Goal: Task Accomplishment & Management: Use online tool/utility

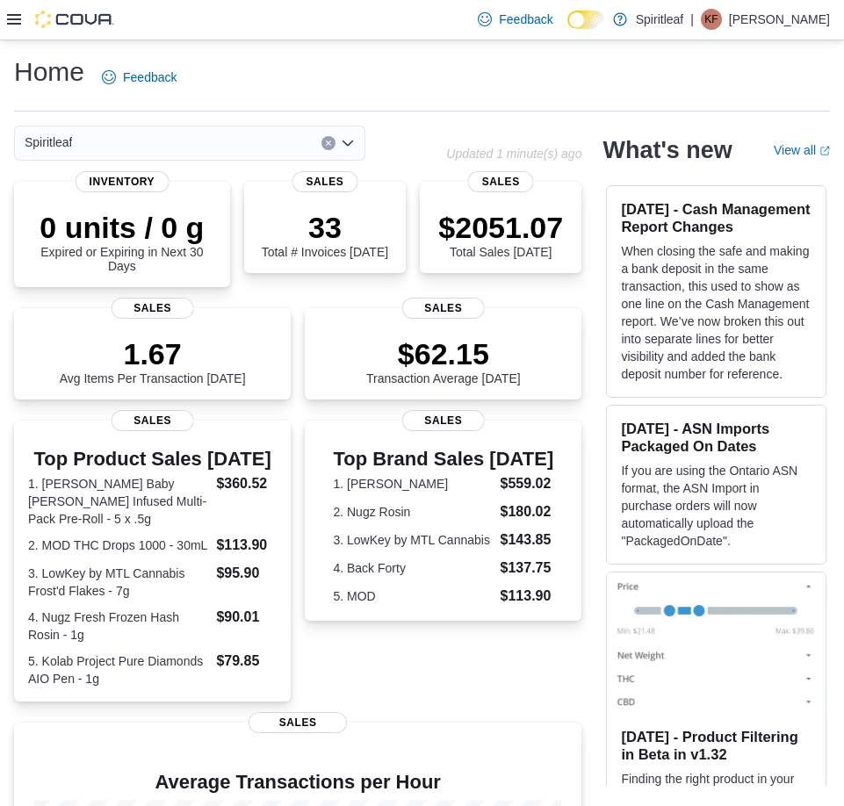
click at [12, 21] on icon at bounding box center [14, 19] width 14 height 14
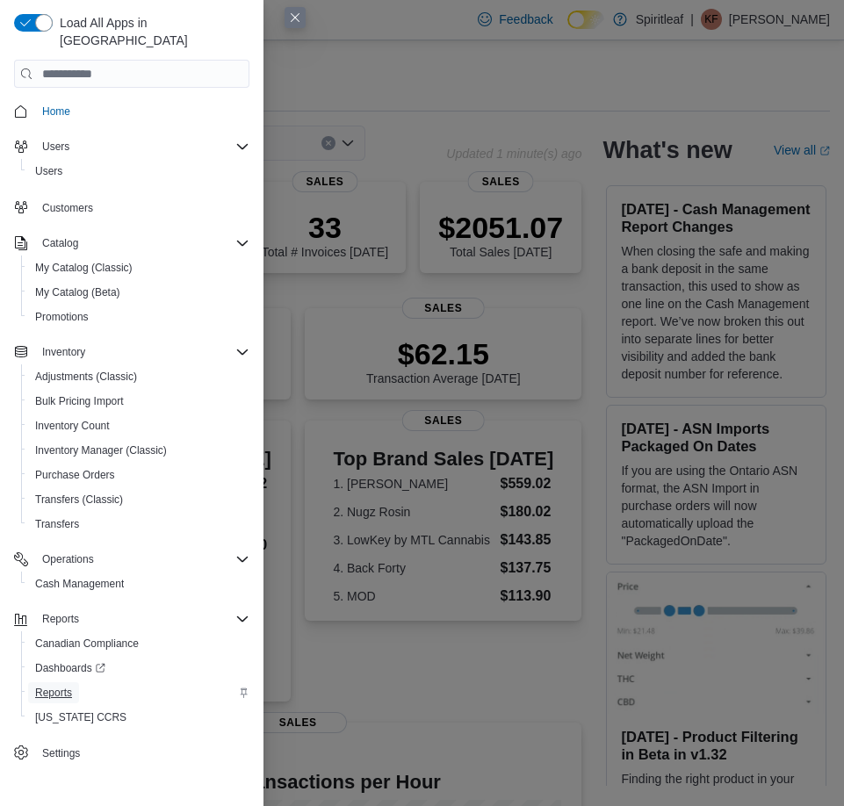
click at [61, 686] on span "Reports" at bounding box center [53, 693] width 37 height 14
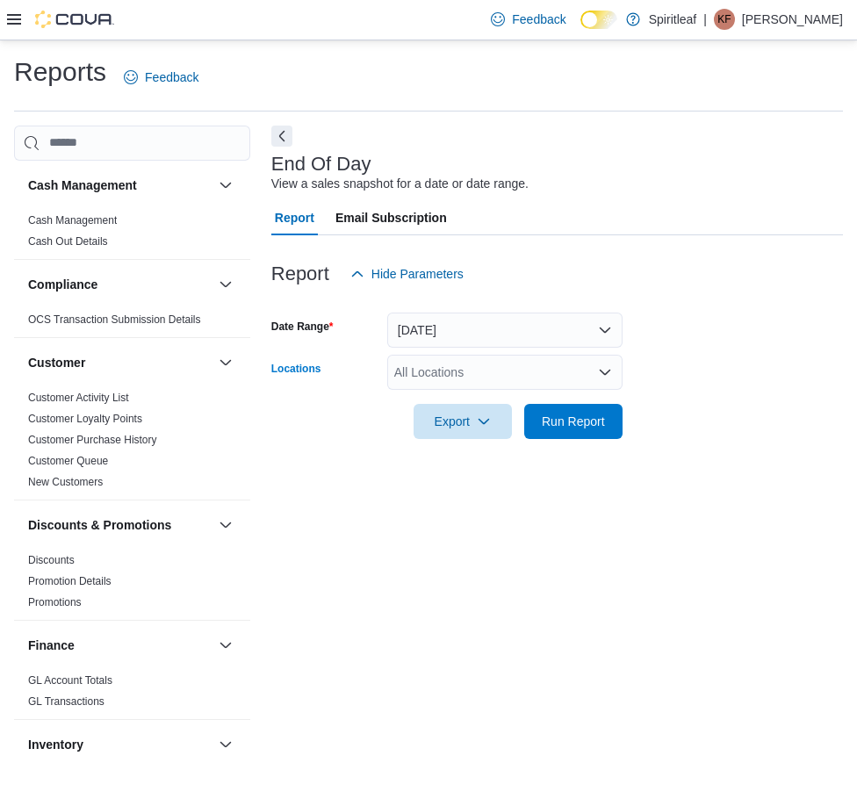
click at [409, 378] on div "All Locations" at bounding box center [504, 372] width 235 height 35
type input "***"
click at [552, 401] on span "[STREET_ADDRESS])" at bounding box center [515, 403] width 126 height 18
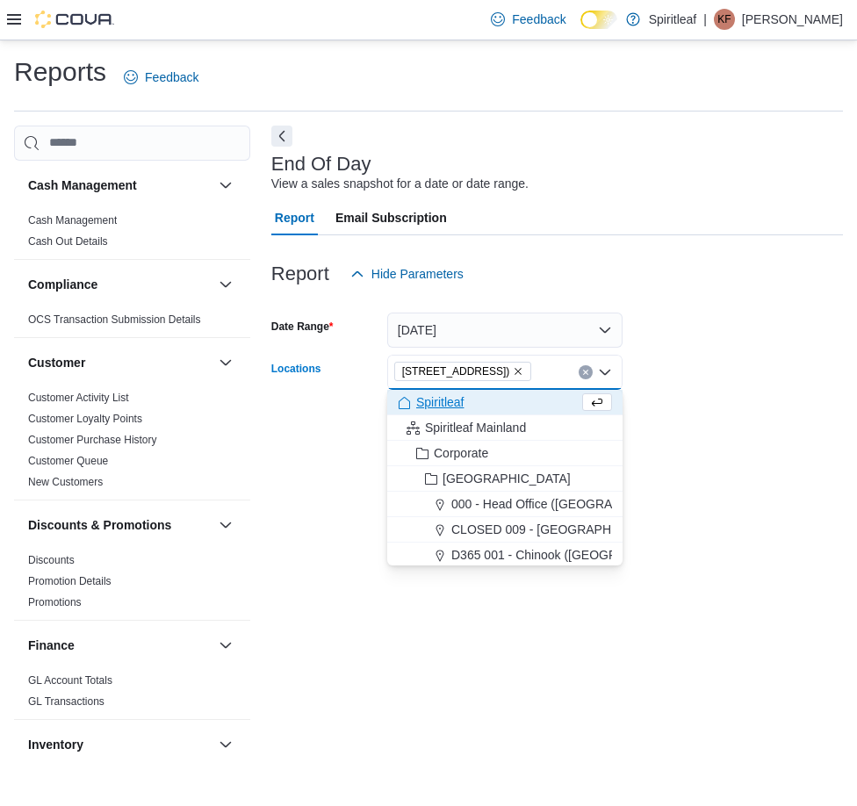
click at [753, 387] on form "Date Range [DATE] Locations [STREET_ADDRESS] Combo box. Selected. [STREET_ADDRE…" at bounding box center [557, 366] width 572 height 148
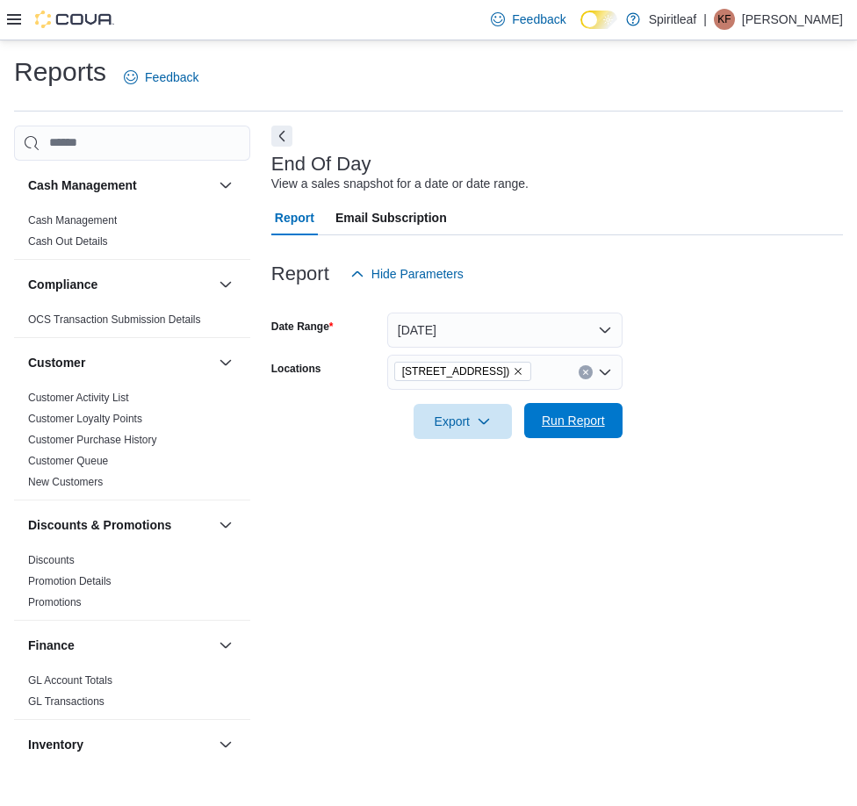
click at [581, 421] on span "Run Report" at bounding box center [573, 421] width 63 height 18
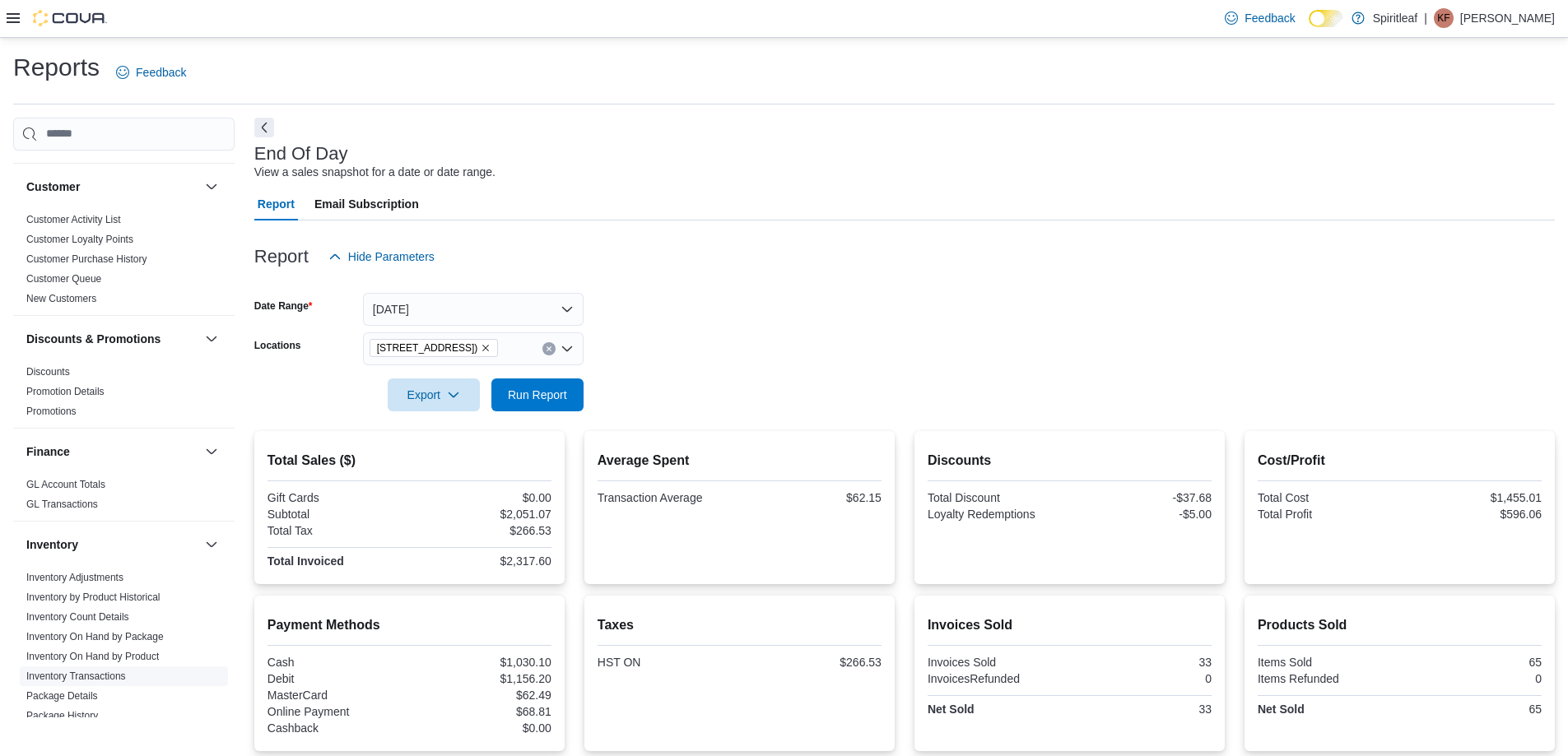
scroll to position [114, 0]
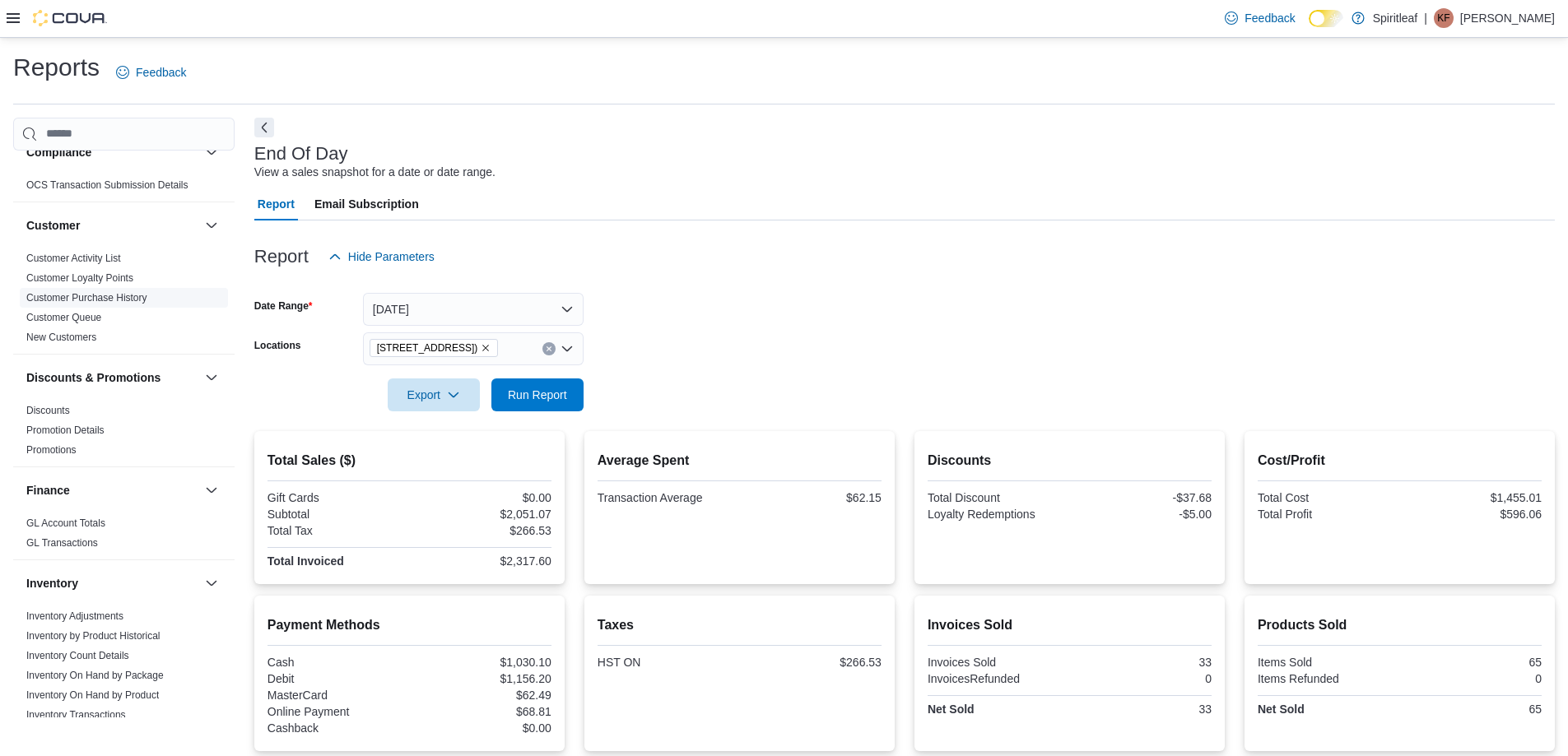
click at [103, 293] on link "Customer Purchase History" at bounding box center [86, 298] width 121 height 11
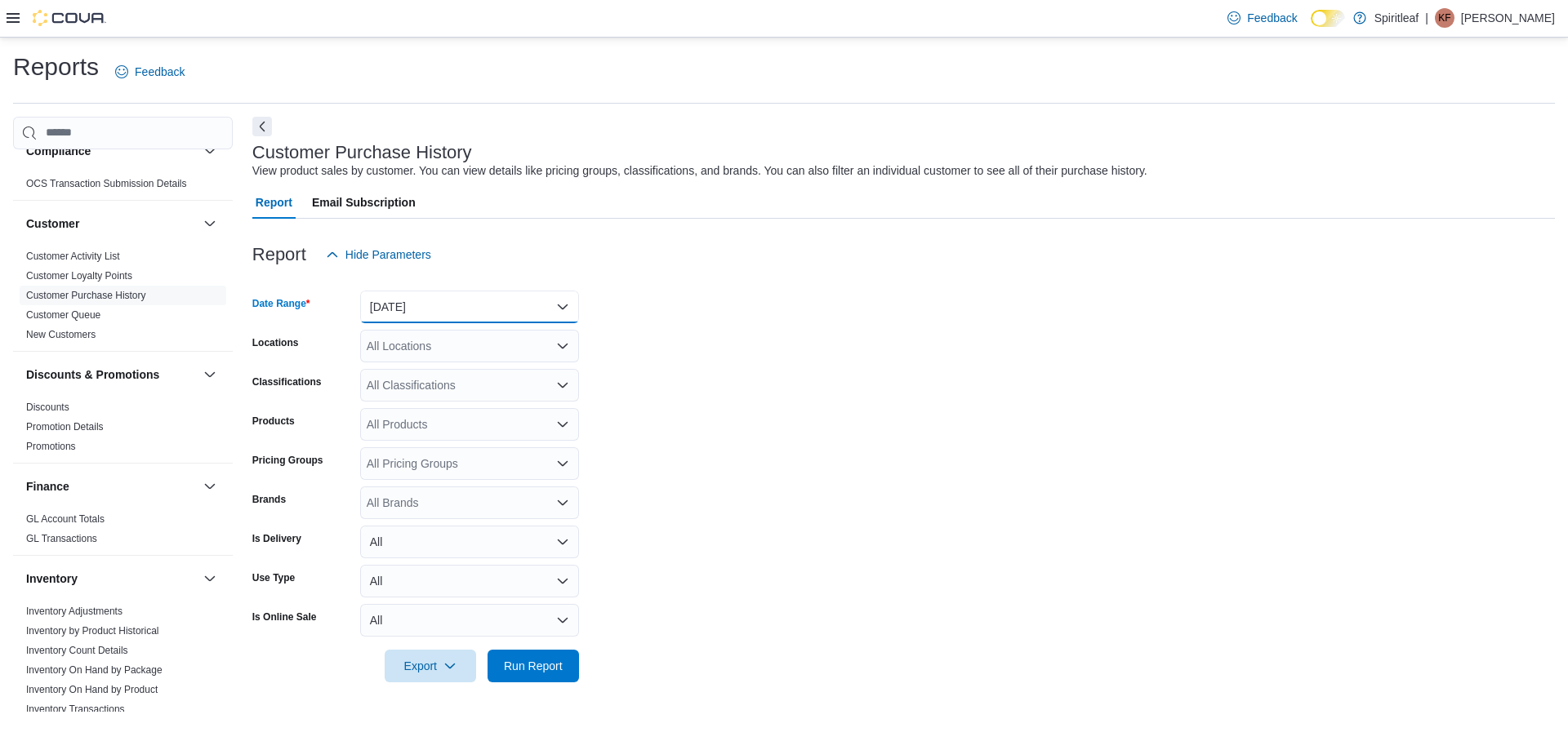
click at [436, 300] on button "[DATE]" at bounding box center [468, 307] width 218 height 33
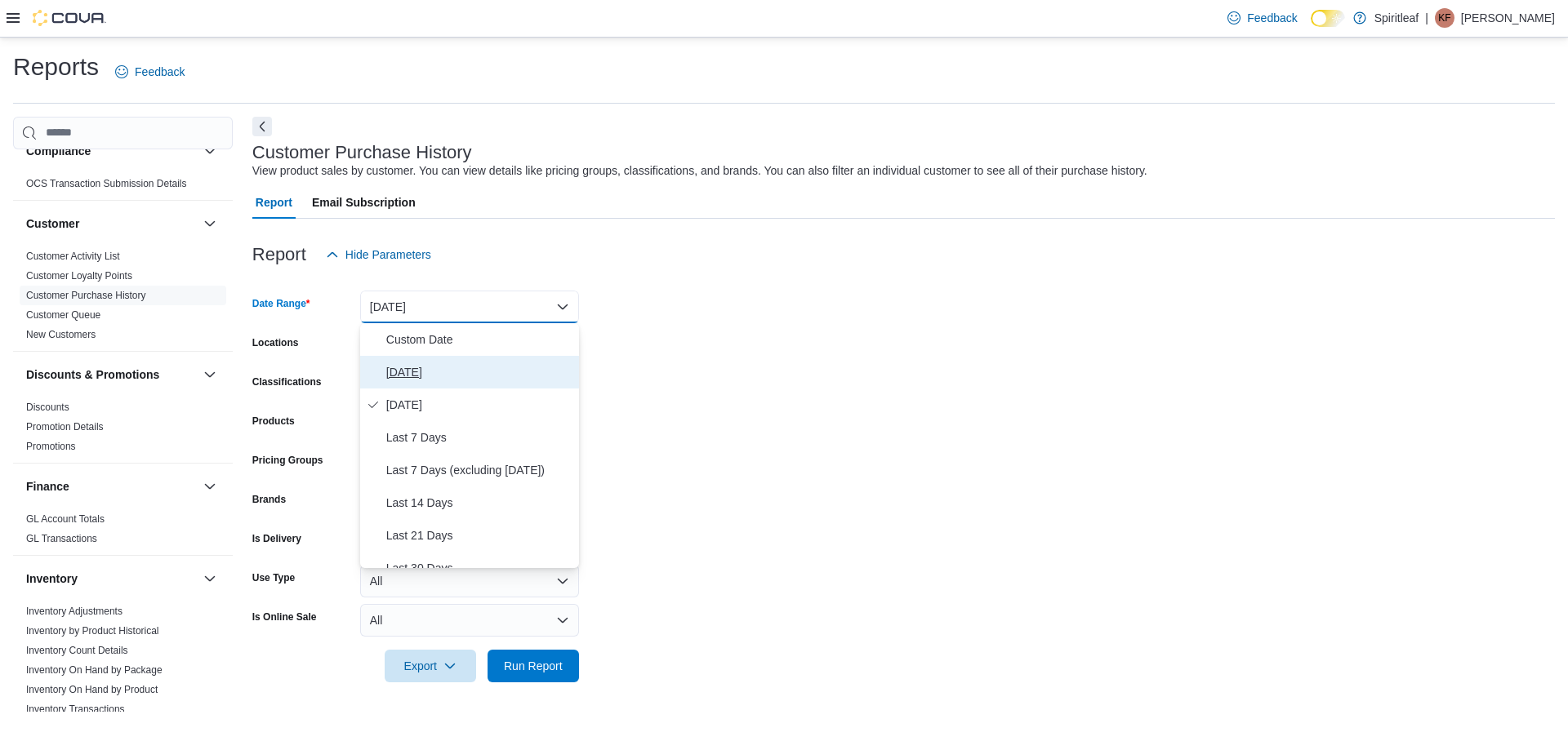
click at [433, 377] on span "[DATE]" at bounding box center [479, 372] width 186 height 20
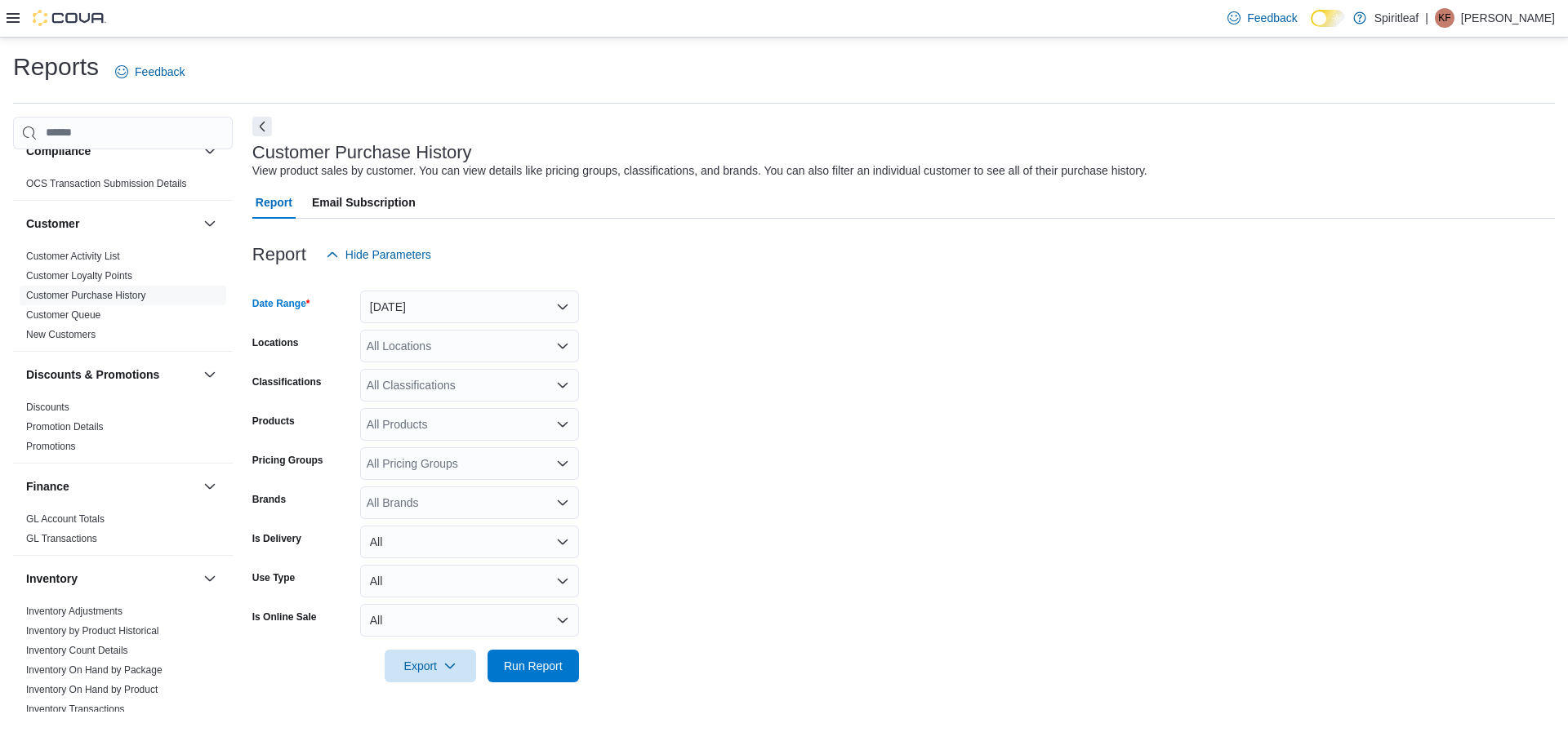
click at [494, 352] on div "All Locations" at bounding box center [468, 346] width 218 height 33
type input "***"
click at [490, 365] on button "[STREET_ADDRESS])" at bounding box center [468, 374] width 218 height 23
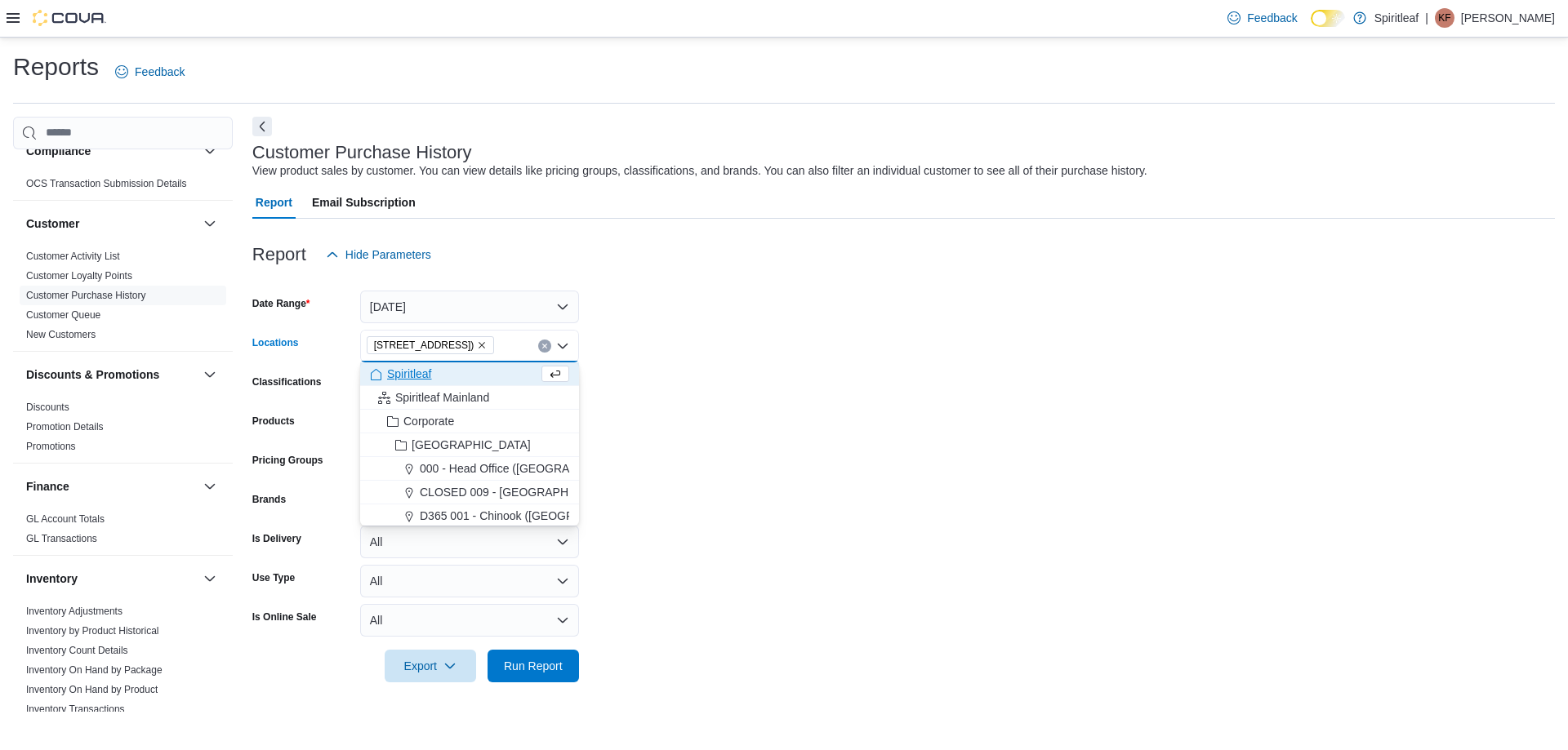
click at [601, 360] on form "Date Range [DATE] Locations [STREET_ADDRESS] Combo box. Selected. [STREET_ADDRE…" at bounding box center [903, 477] width 1302 height 412
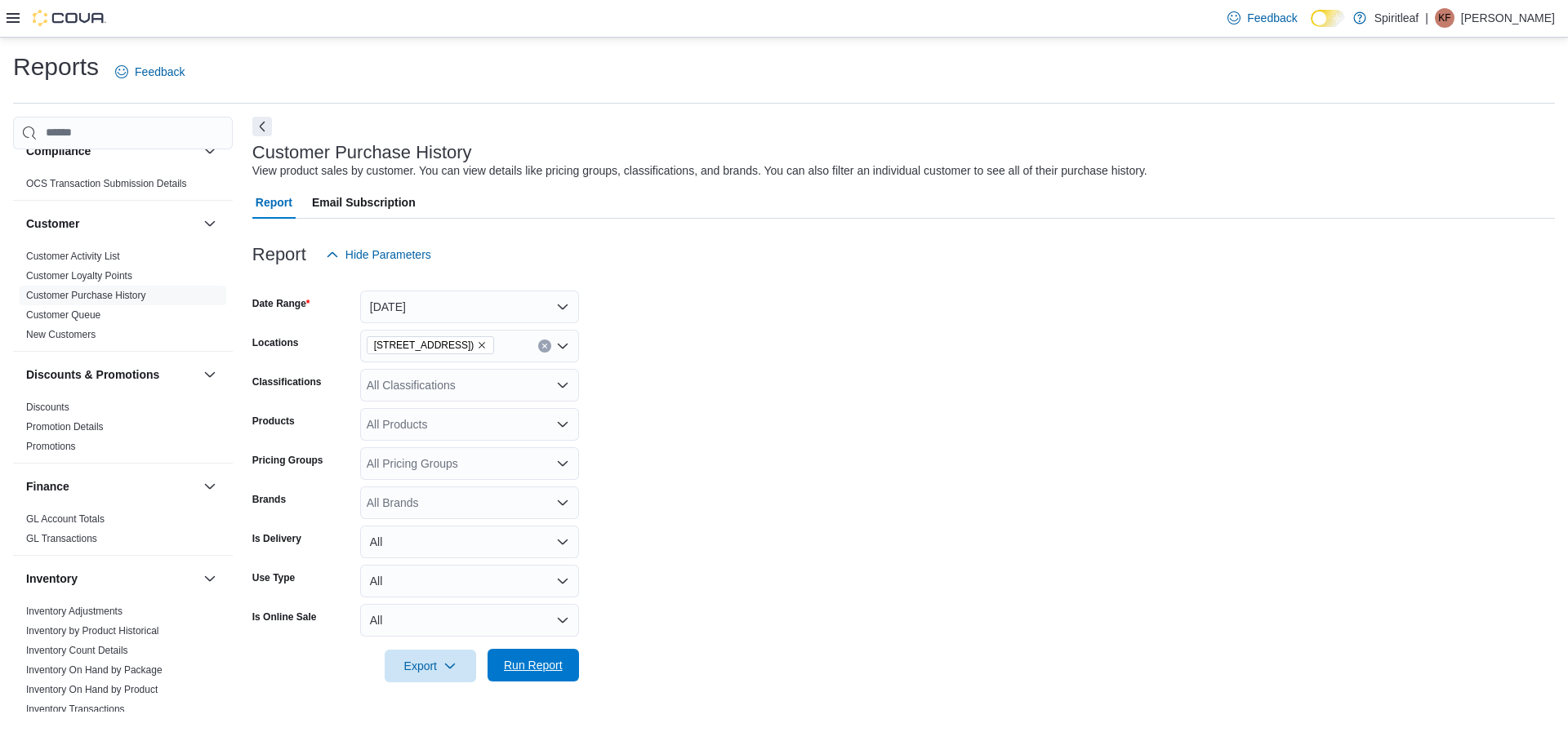
click at [520, 668] on span "Run Report" at bounding box center [533, 665] width 59 height 17
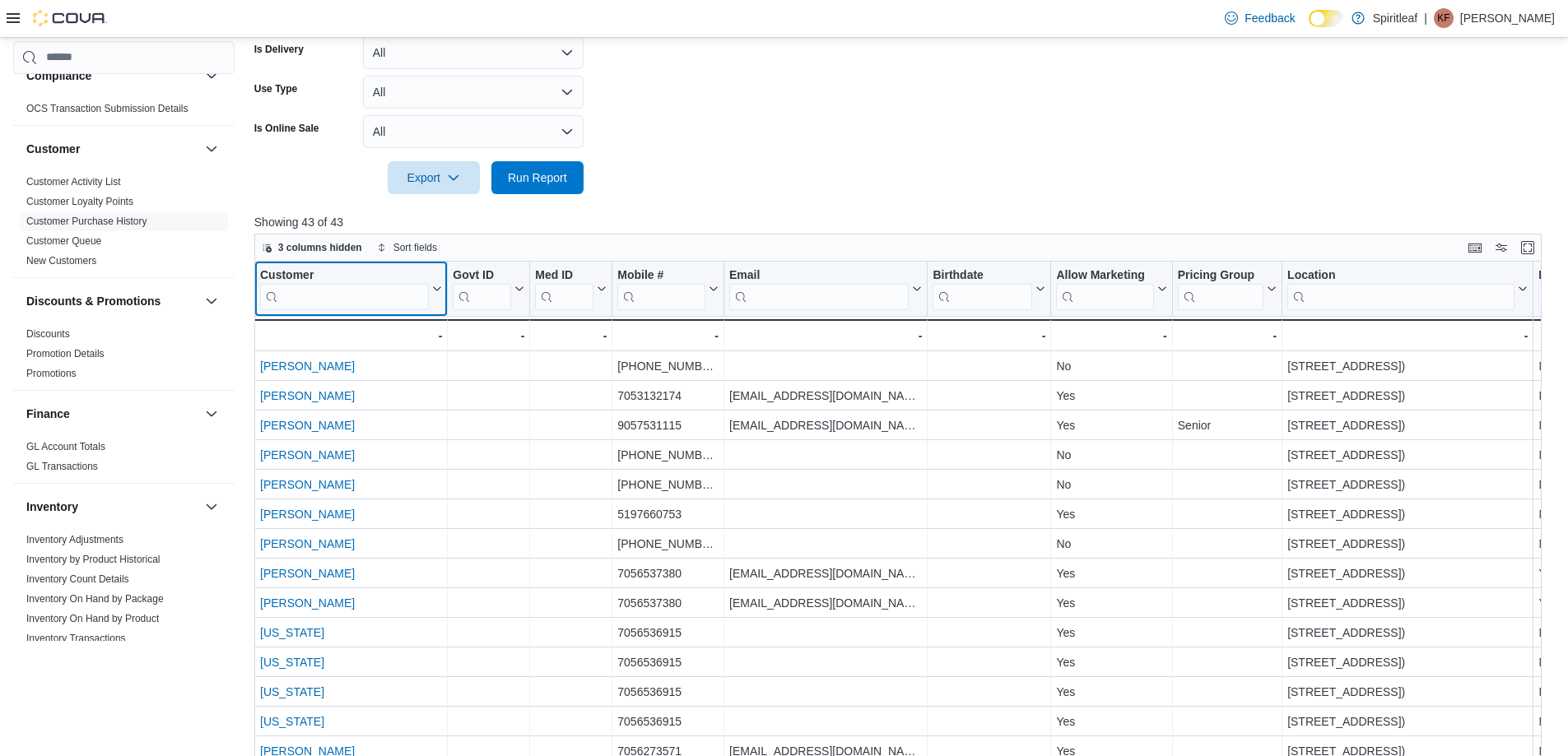
click at [434, 284] on icon at bounding box center [436, 289] width 13 height 10
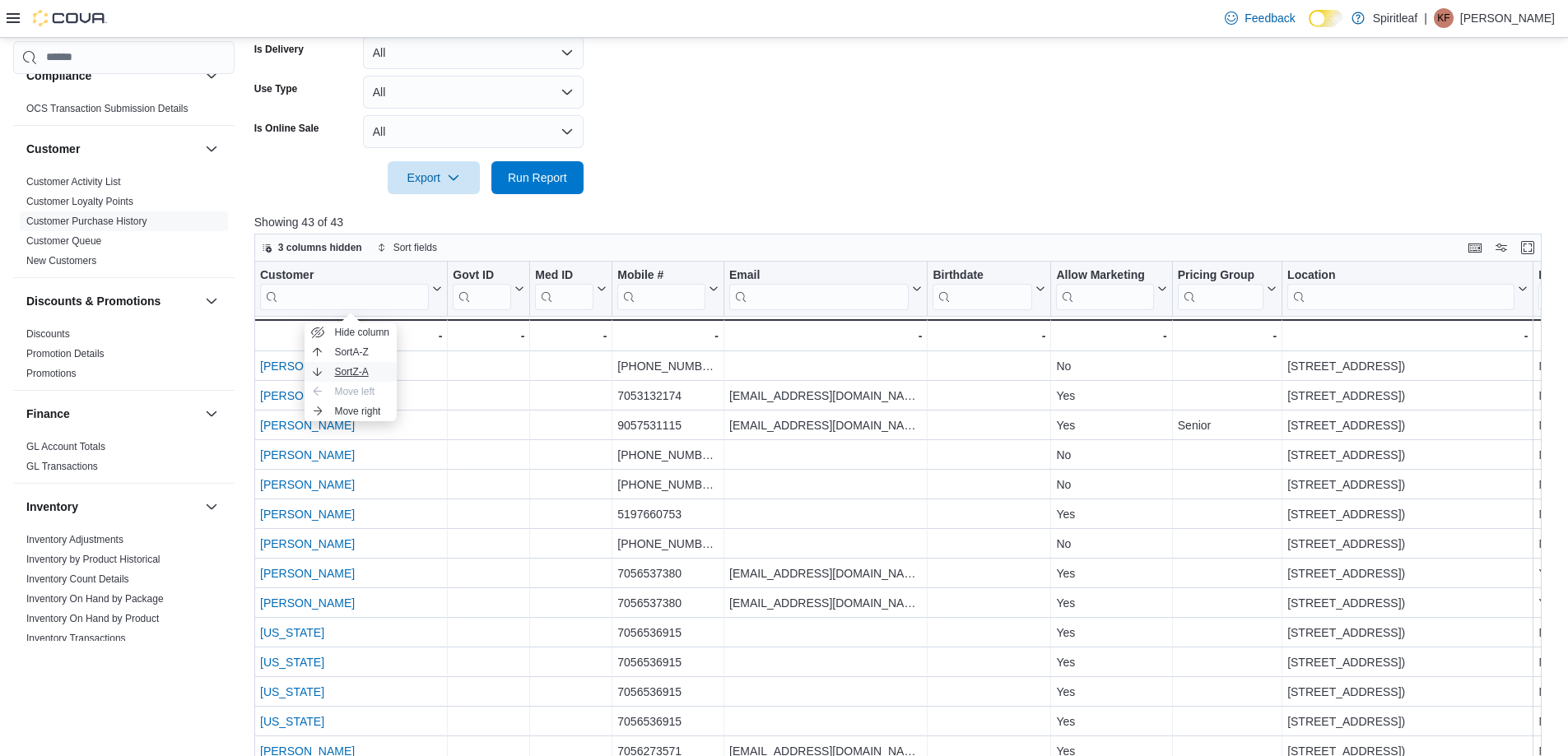
click at [373, 367] on button "Sort Z-A" at bounding box center [351, 372] width 92 height 20
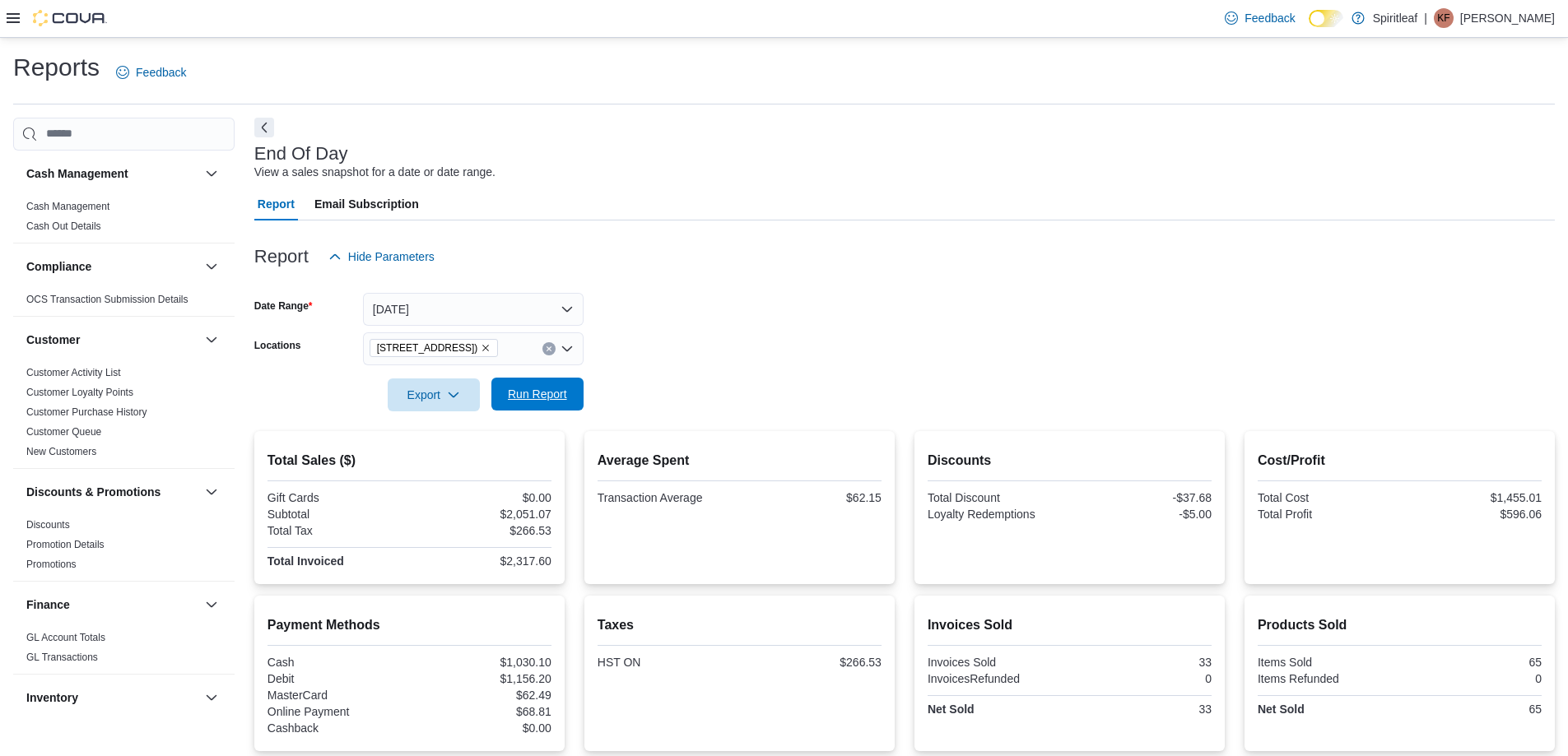
click at [538, 386] on span "Run Report" at bounding box center [537, 393] width 72 height 33
click at [550, 409] on span "Run Report" at bounding box center [537, 393] width 72 height 33
click at [629, 353] on form "Date Range [DATE] Locations [STREET_ADDRESS] ([GEOGRAPHIC_DATA]) Export Run Rep…" at bounding box center [904, 343] width 1301 height 139
click at [532, 400] on span "Run Report" at bounding box center [537, 394] width 59 height 17
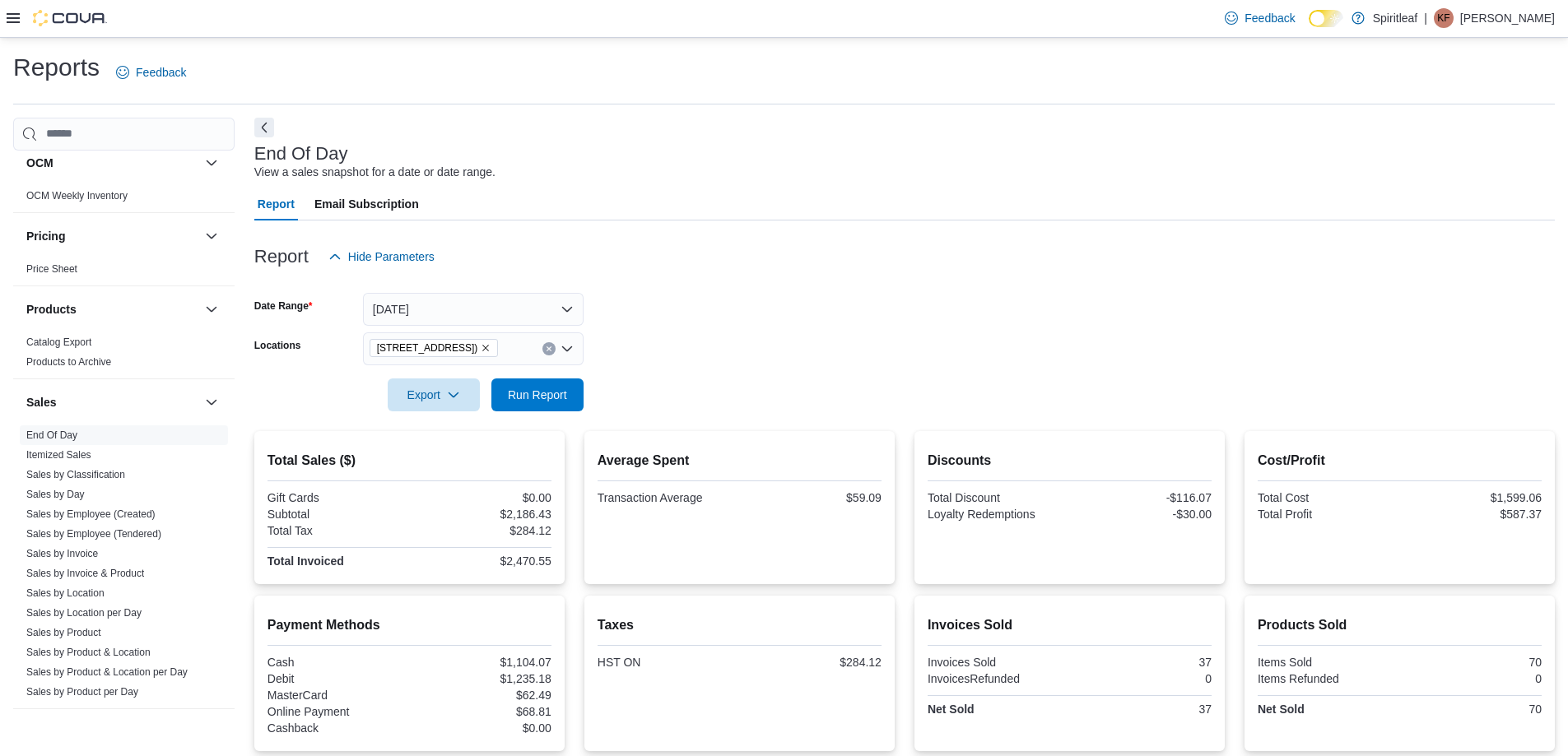
scroll to position [987, 0]
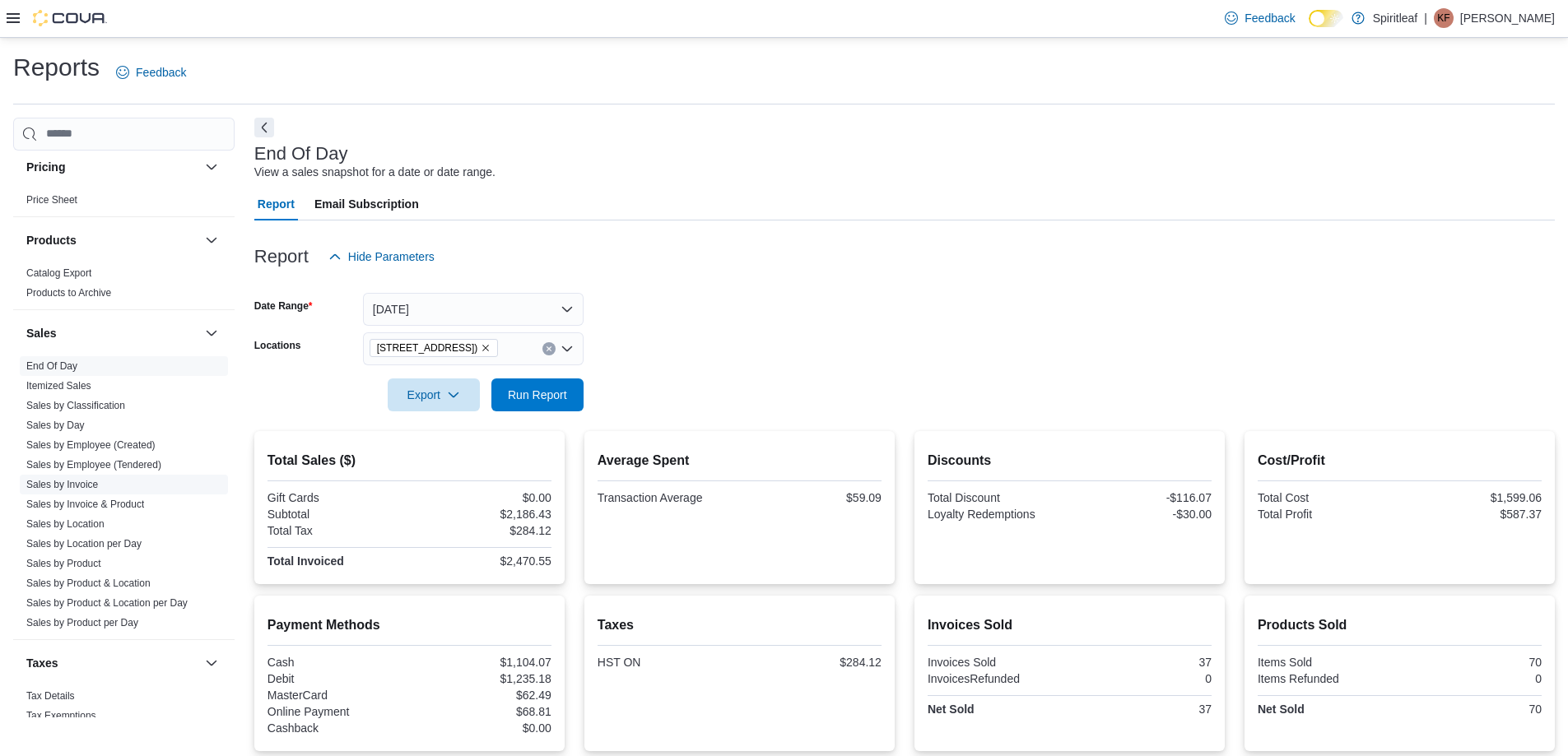
click at [89, 486] on link "Sales by Invoice" at bounding box center [62, 484] width 71 height 11
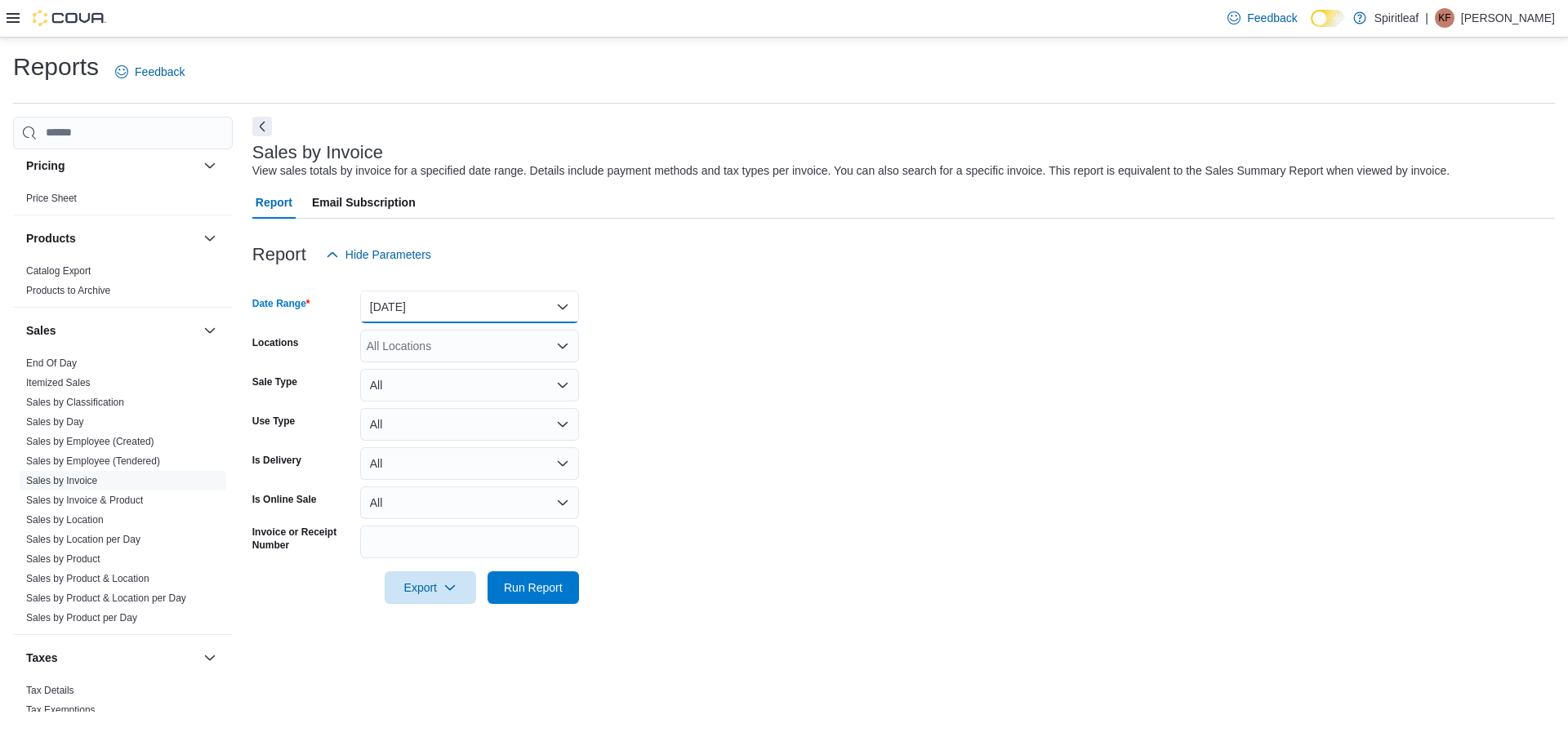
click at [455, 301] on button "[DATE]" at bounding box center [468, 307] width 218 height 33
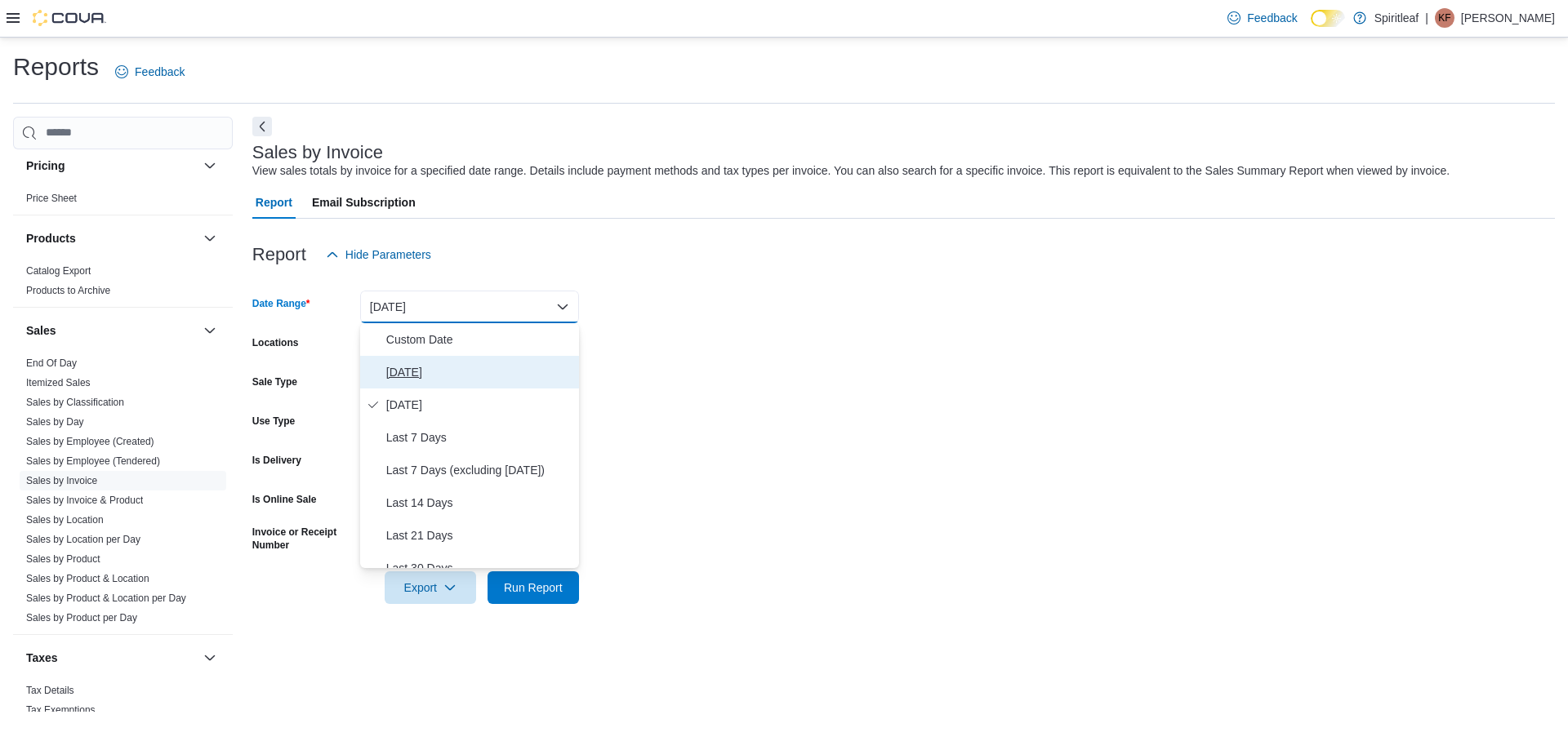
click at [411, 368] on span "[DATE]" at bounding box center [479, 372] width 186 height 20
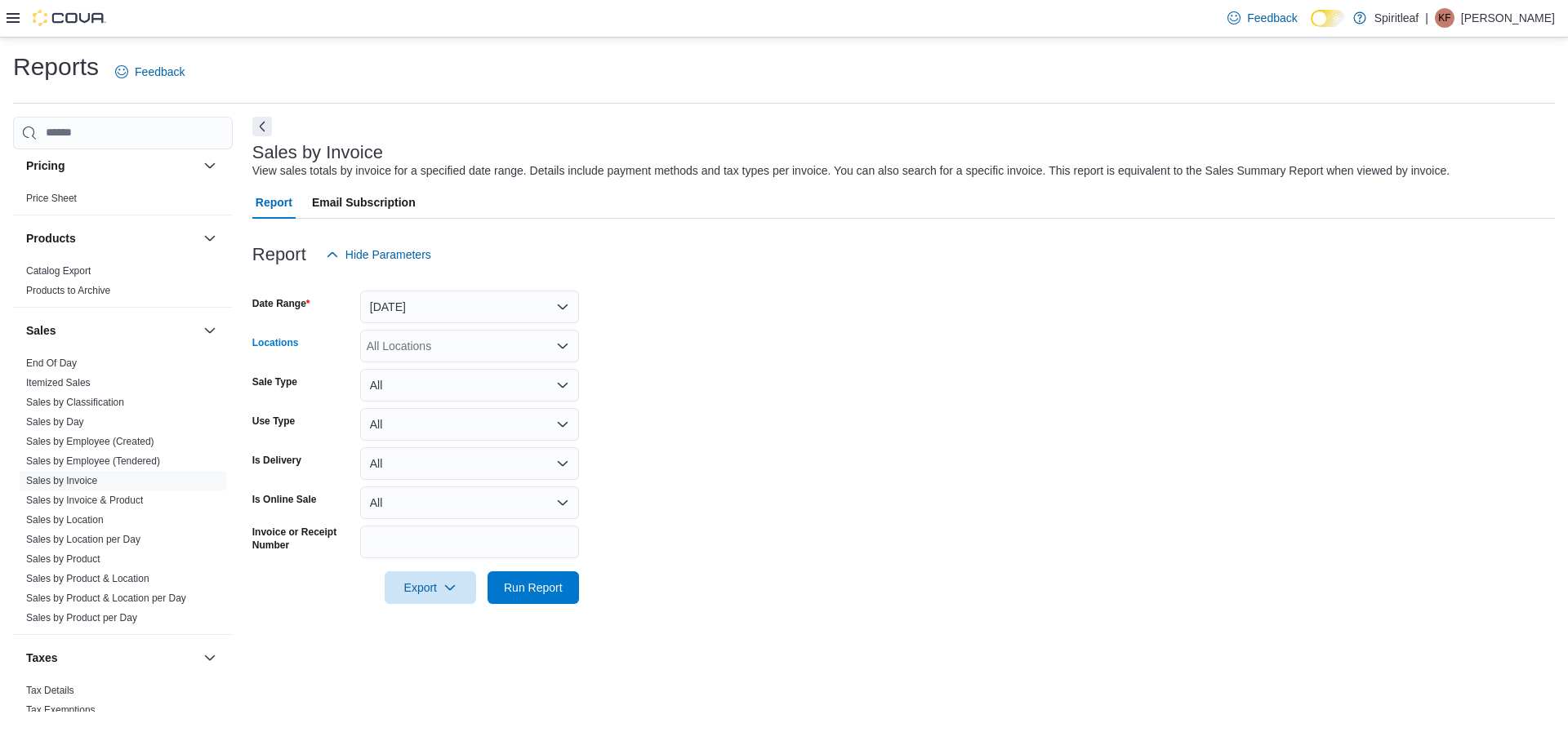
click at [446, 347] on div "All Locations" at bounding box center [468, 346] width 218 height 33
type input "***"
click at [492, 369] on span "[STREET_ADDRESS])" at bounding box center [479, 375] width 117 height 17
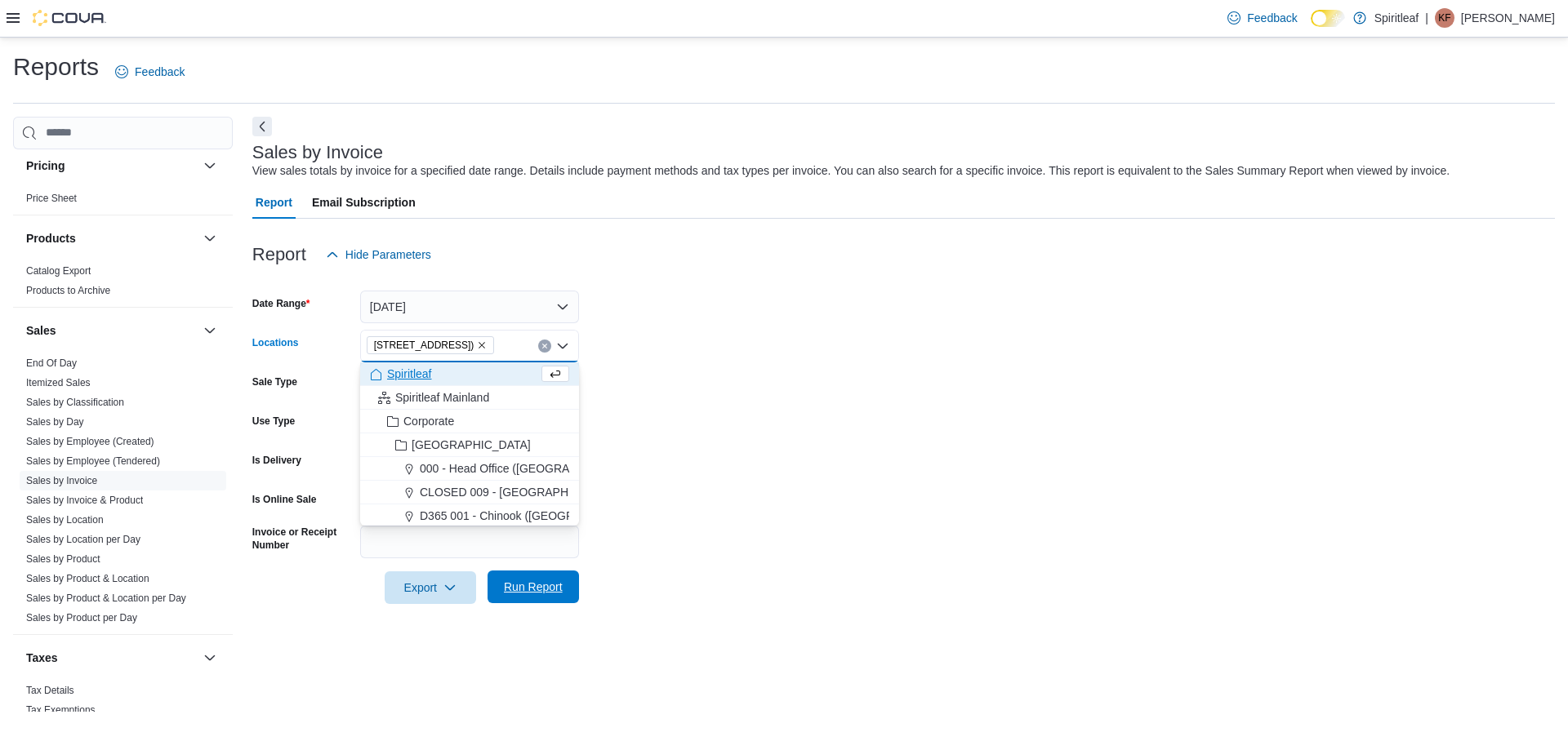
click at [544, 587] on span "Run Report" at bounding box center [533, 587] width 59 height 17
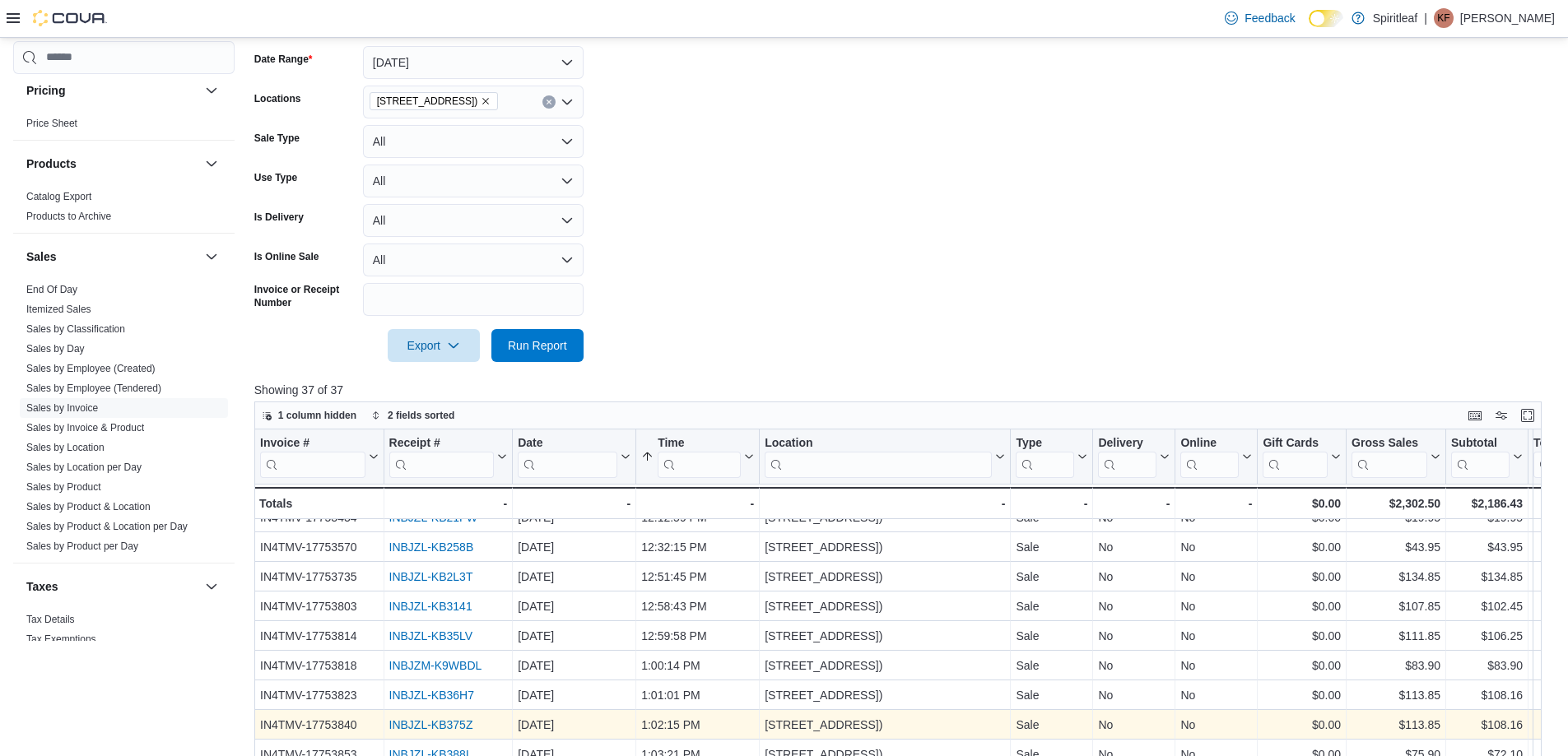
scroll to position [617, 0]
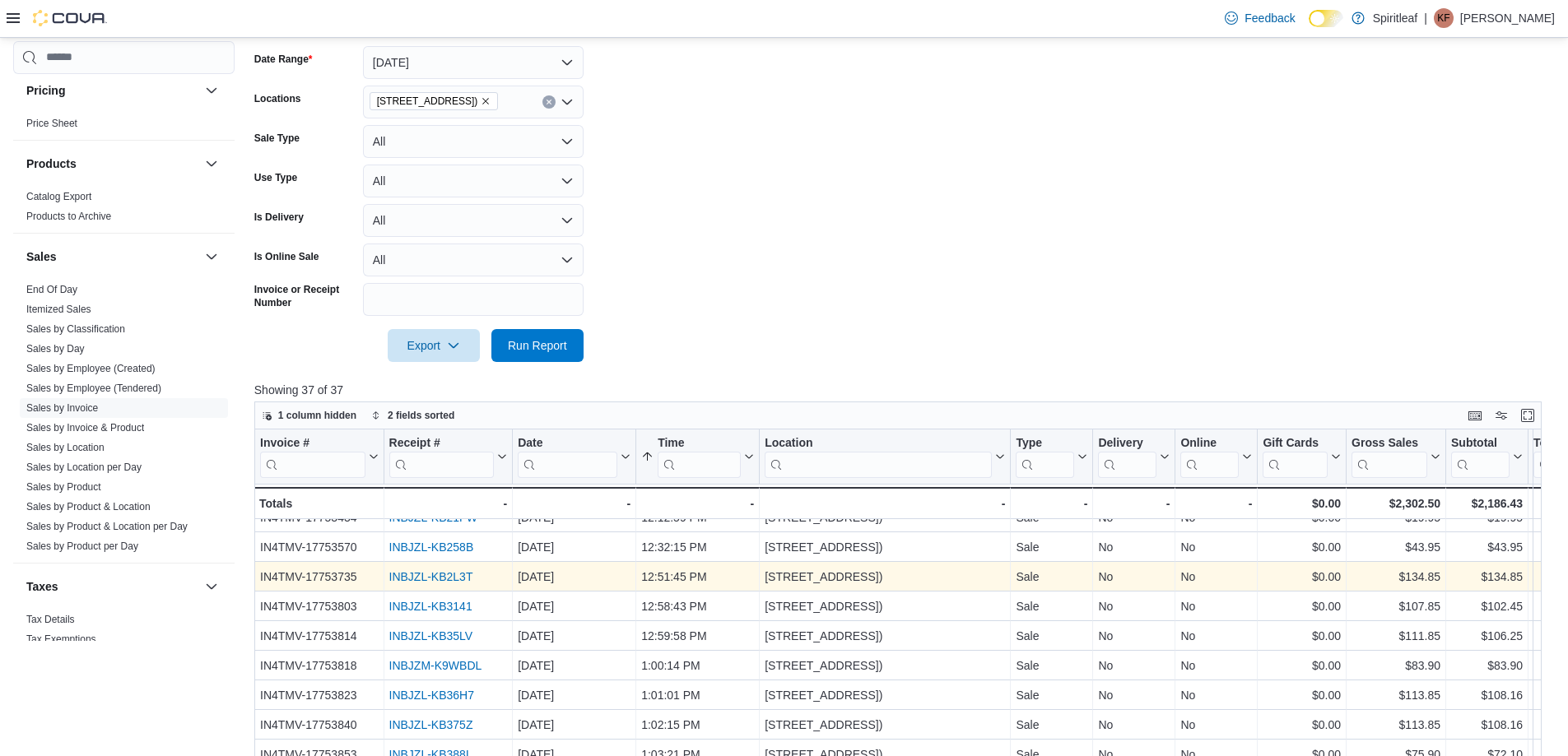
click at [441, 571] on link "INBJZL-KB2L3T" at bounding box center [431, 577] width 84 height 13
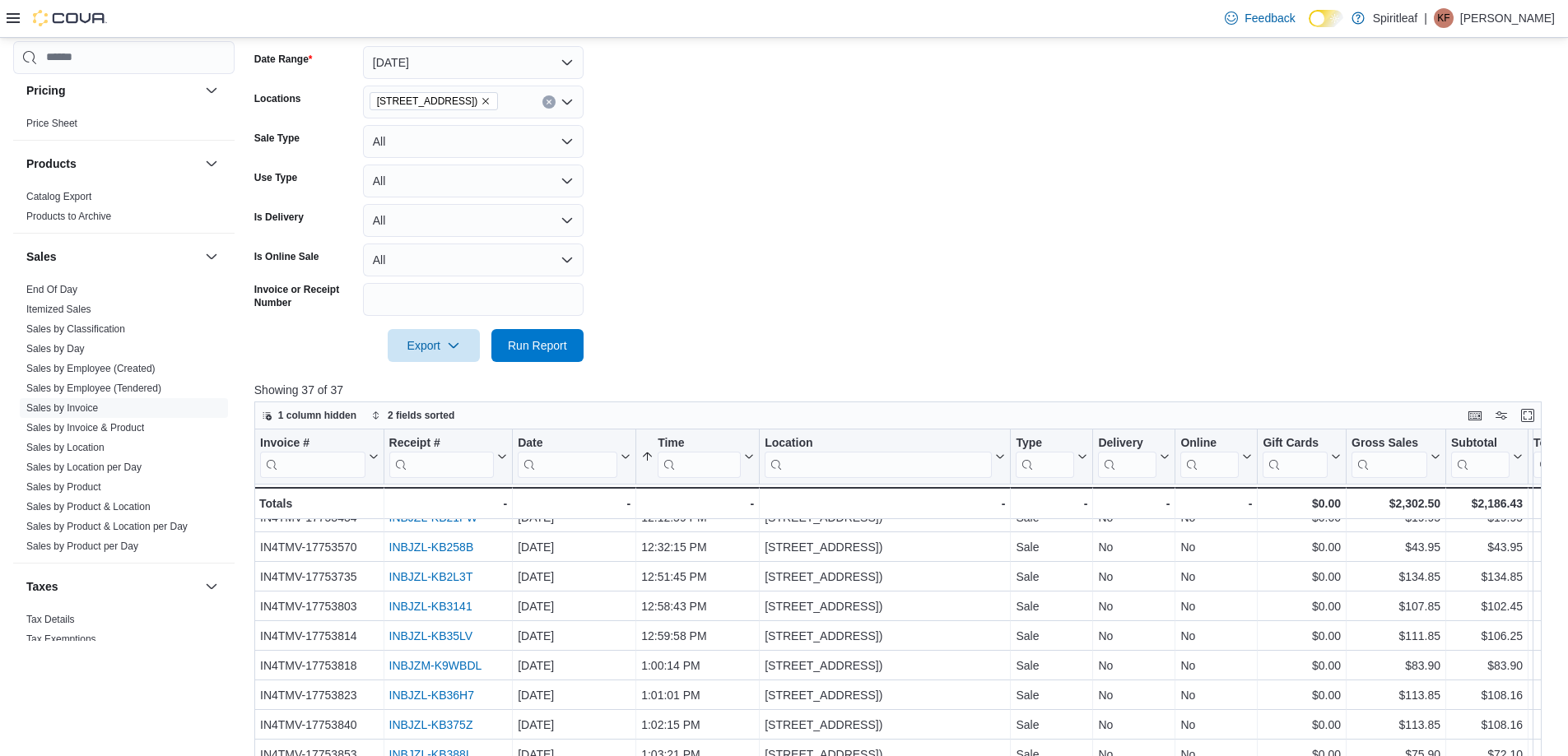
click at [802, 233] on form "Date Range [DATE] Locations [STREET_ADDRESS] Sale Type All Use Type All Is Deli…" at bounding box center [904, 194] width 1301 height 335
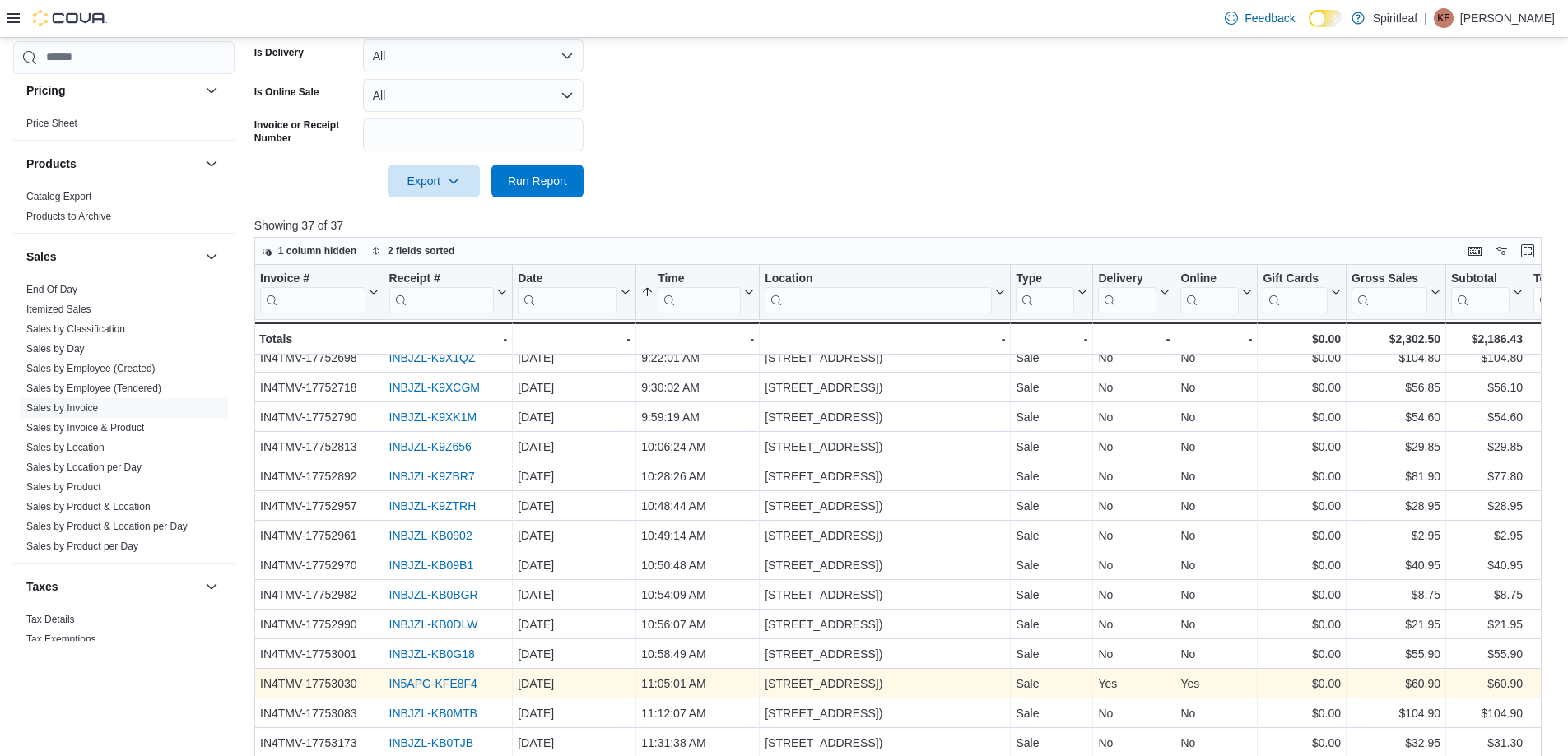
scroll to position [0, 0]
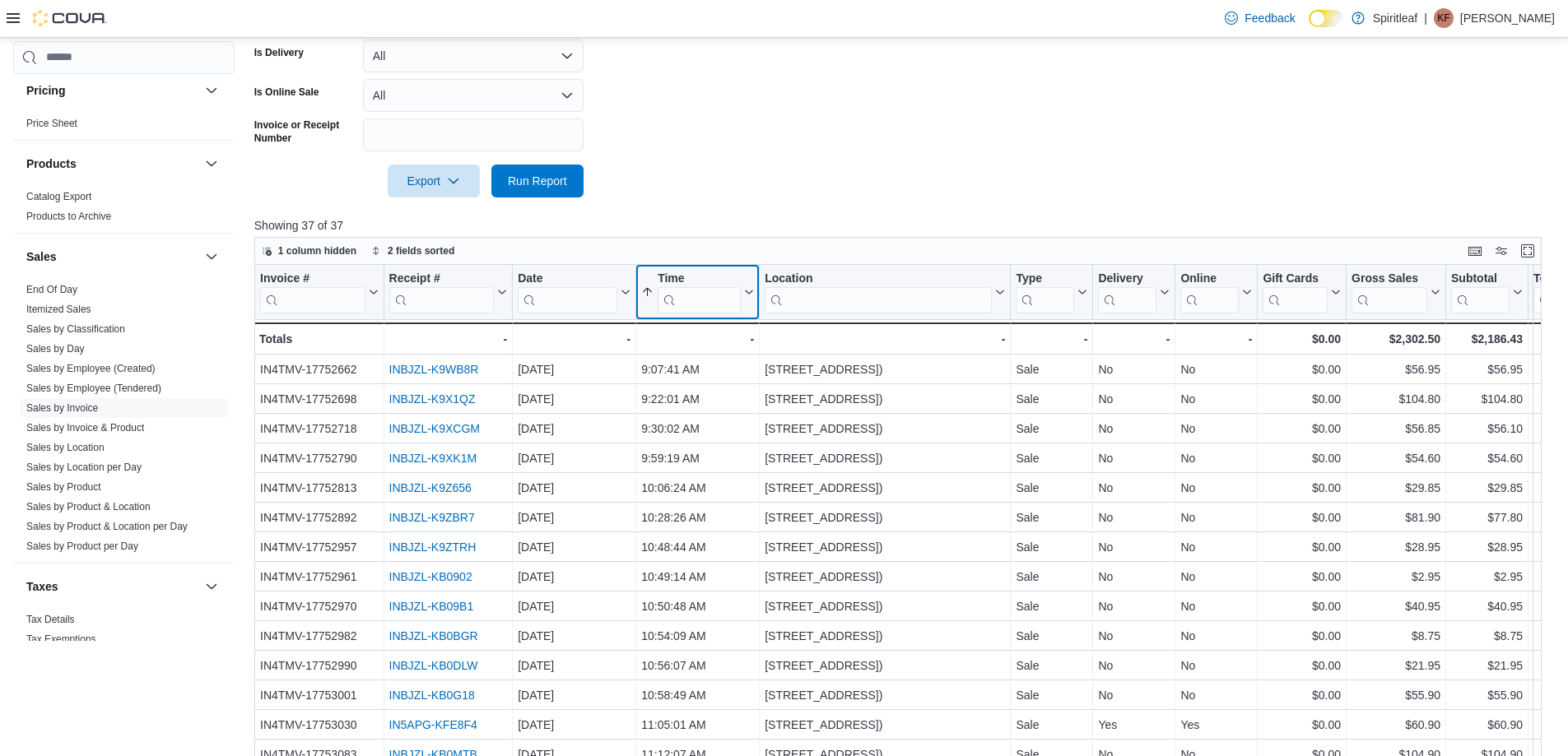
click at [748, 293] on icon at bounding box center [749, 292] width 7 height 4
click at [720, 369] on span "Sort High-Low" at bounding box center [709, 376] width 63 height 13
click at [44, 283] on span "End Of Day" at bounding box center [52, 289] width 51 height 13
click at [45, 287] on link "End Of Day" at bounding box center [52, 289] width 51 height 11
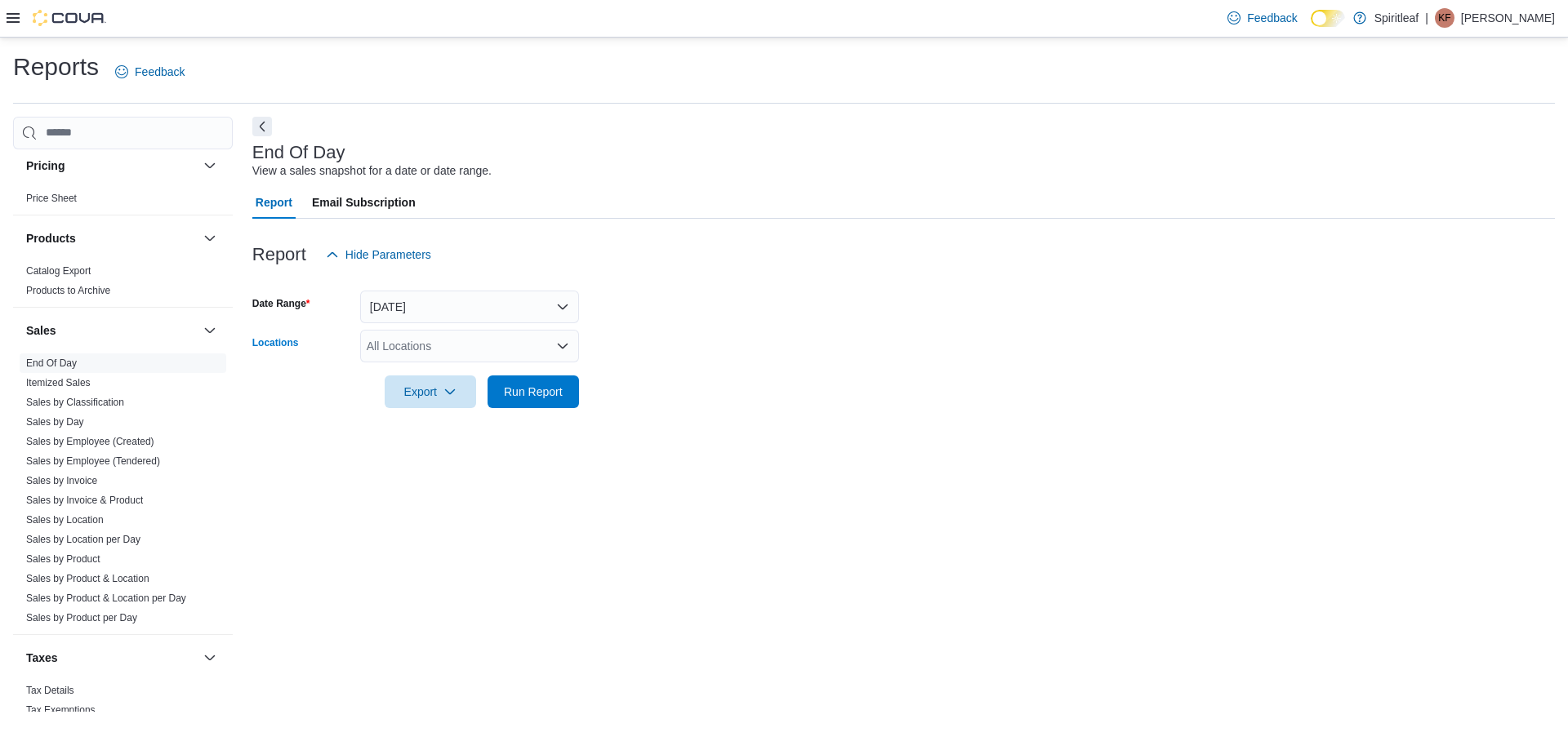
click at [414, 341] on div "All Locations" at bounding box center [468, 346] width 218 height 33
type input "***"
click at [535, 361] on div "***" at bounding box center [468, 346] width 218 height 33
click at [533, 369] on span "[STREET_ADDRESS])" at bounding box center [479, 375] width 117 height 17
click at [638, 379] on form "Date Range [DATE] Locations [STREET_ADDRESS] ([GEOGRAPHIC_DATA]) Export Run Rep…" at bounding box center [903, 340] width 1302 height 138
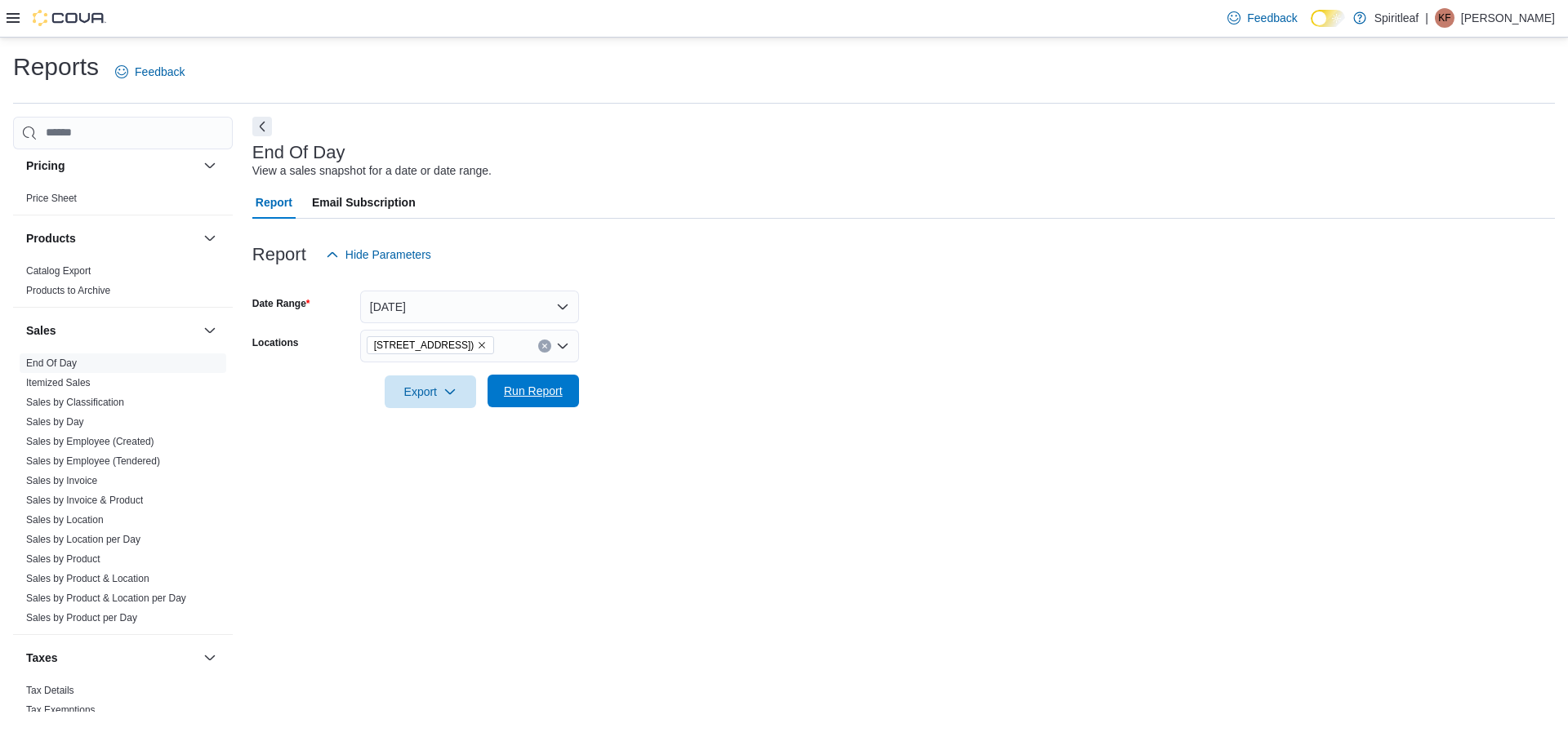
click at [571, 386] on button "Run Report" at bounding box center [533, 390] width 91 height 33
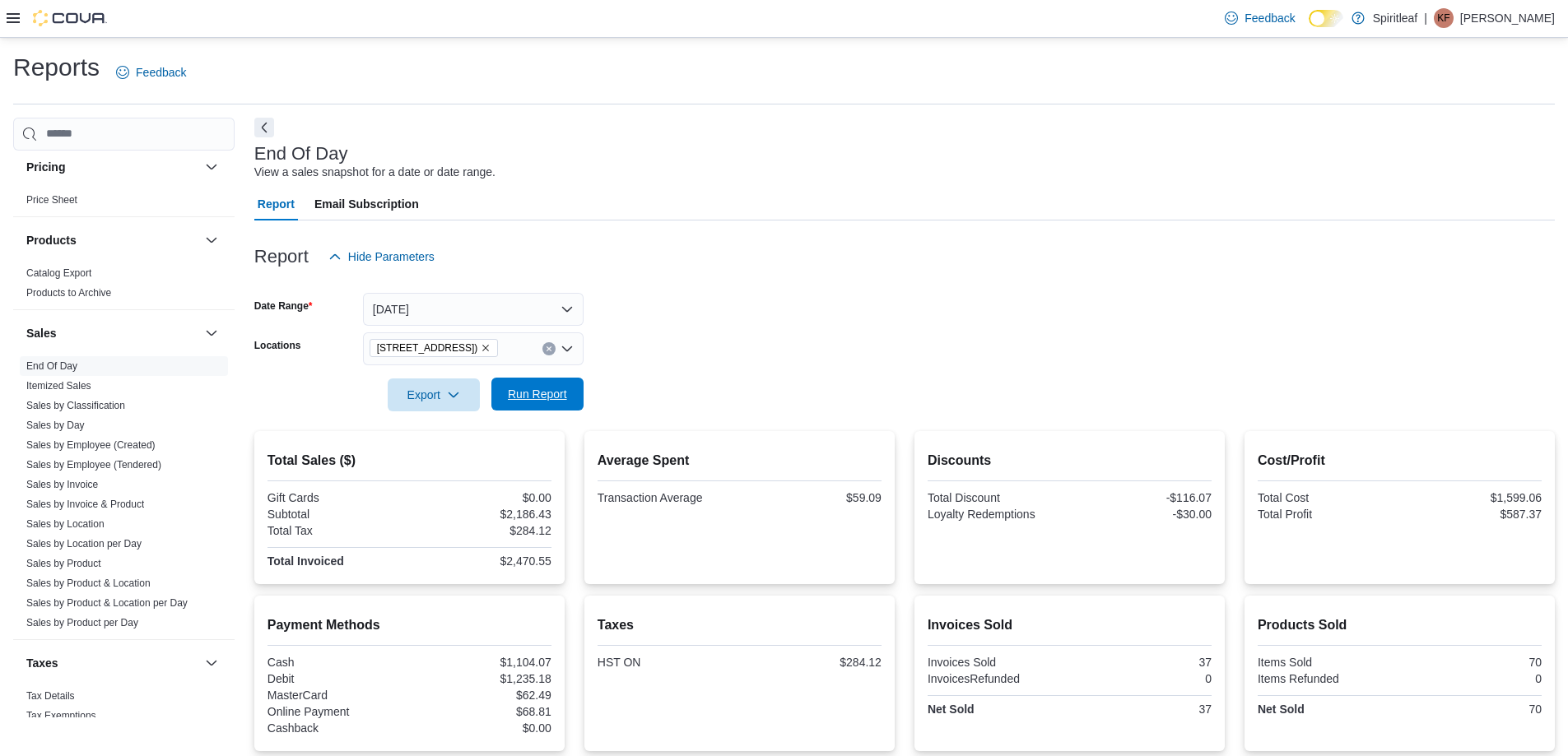
click at [560, 397] on span "Run Report" at bounding box center [537, 394] width 59 height 17
click at [802, 245] on div "Report Hide Parameters" at bounding box center [904, 256] width 1301 height 33
click at [802, 231] on div at bounding box center [904, 230] width 1301 height 20
click at [802, 281] on div at bounding box center [904, 283] width 1301 height 20
click at [802, 263] on div "Report Hide Parameters" at bounding box center [904, 256] width 1301 height 33
